Goal: Information Seeking & Learning: Stay updated

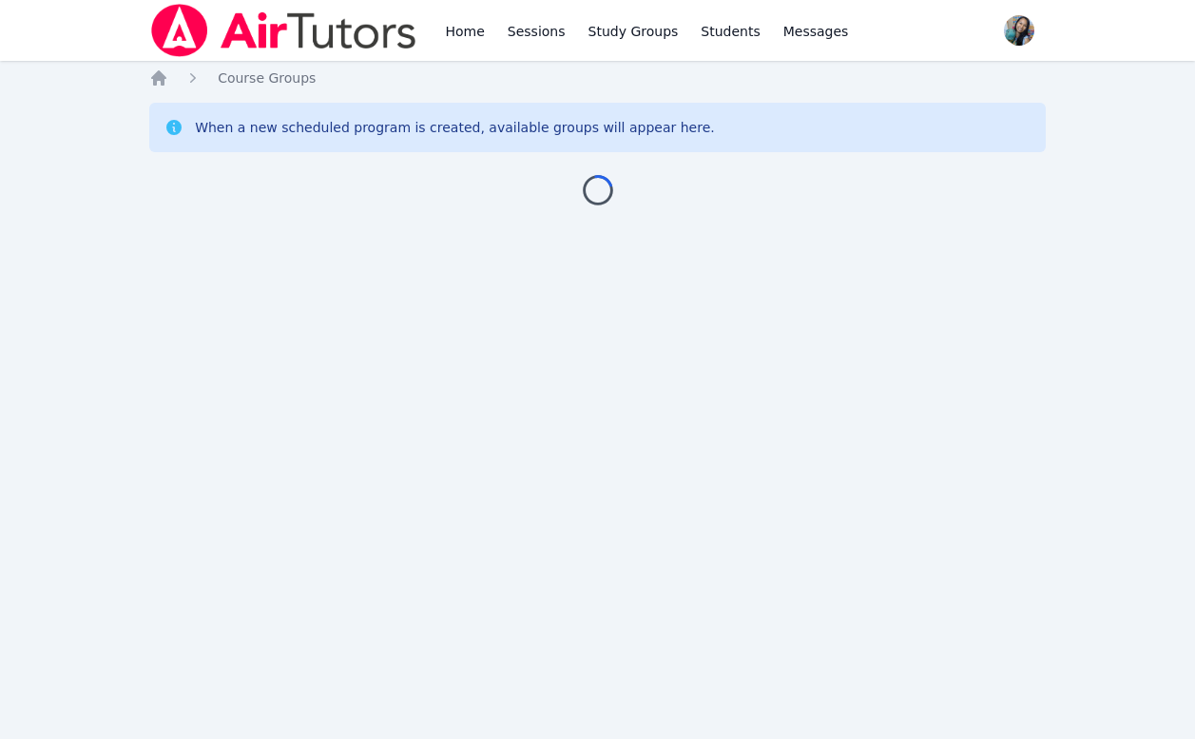
drag, startPoint x: 0, startPoint y: 0, endPoint x: 43, endPoint y: 706, distance: 707.7
click at [43, 706] on div "Home Sessions Study Groups Students Messages Open user menu Sokha Lee Open main…" at bounding box center [597, 369] width 1195 height 739
